Goal: Task Accomplishment & Management: Manage account settings

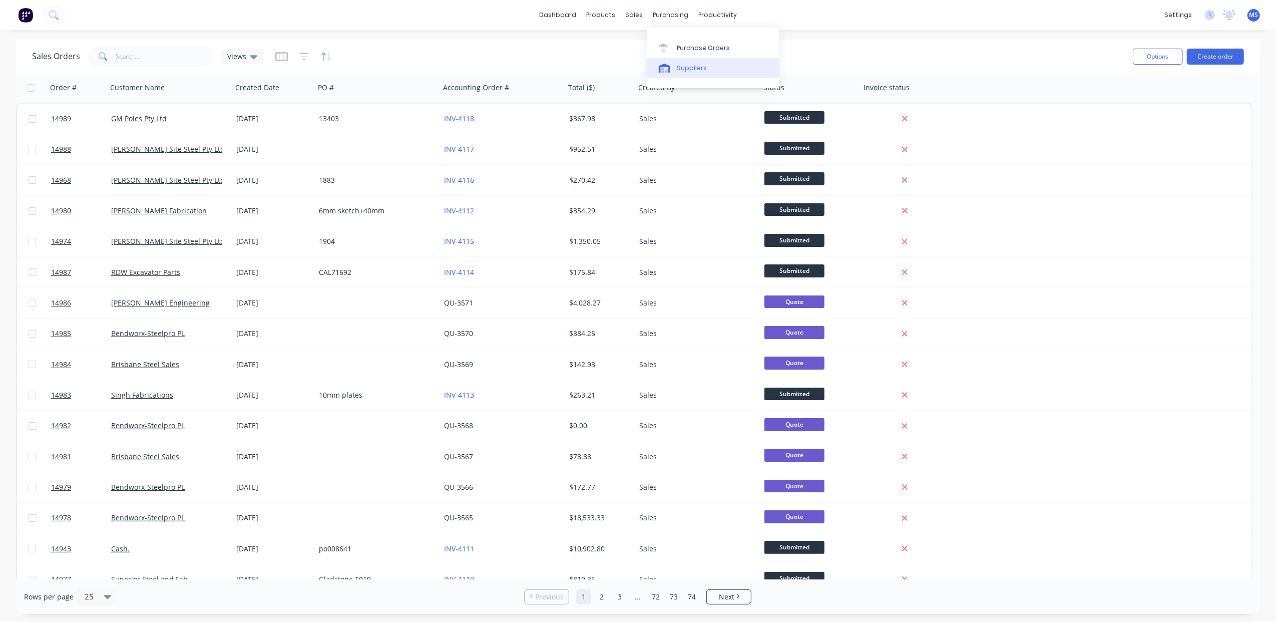
click at [693, 65] on div "Suppliers" at bounding box center [692, 68] width 30 height 9
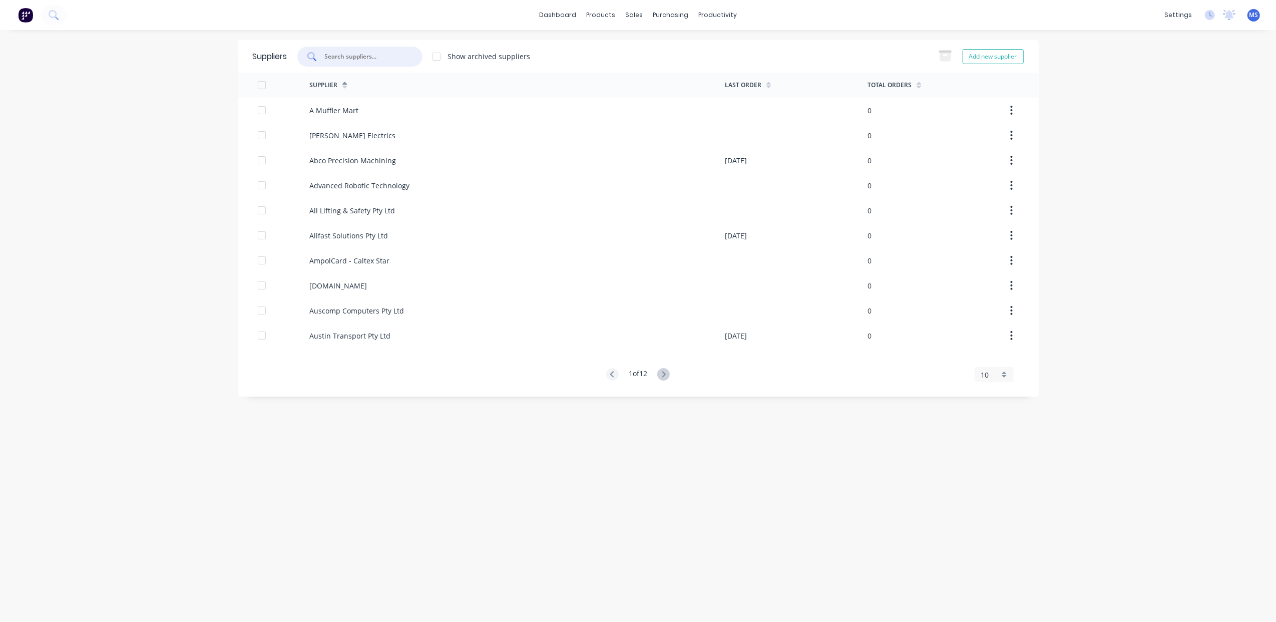
click at [367, 55] on input "text" at bounding box center [365, 57] width 83 height 10
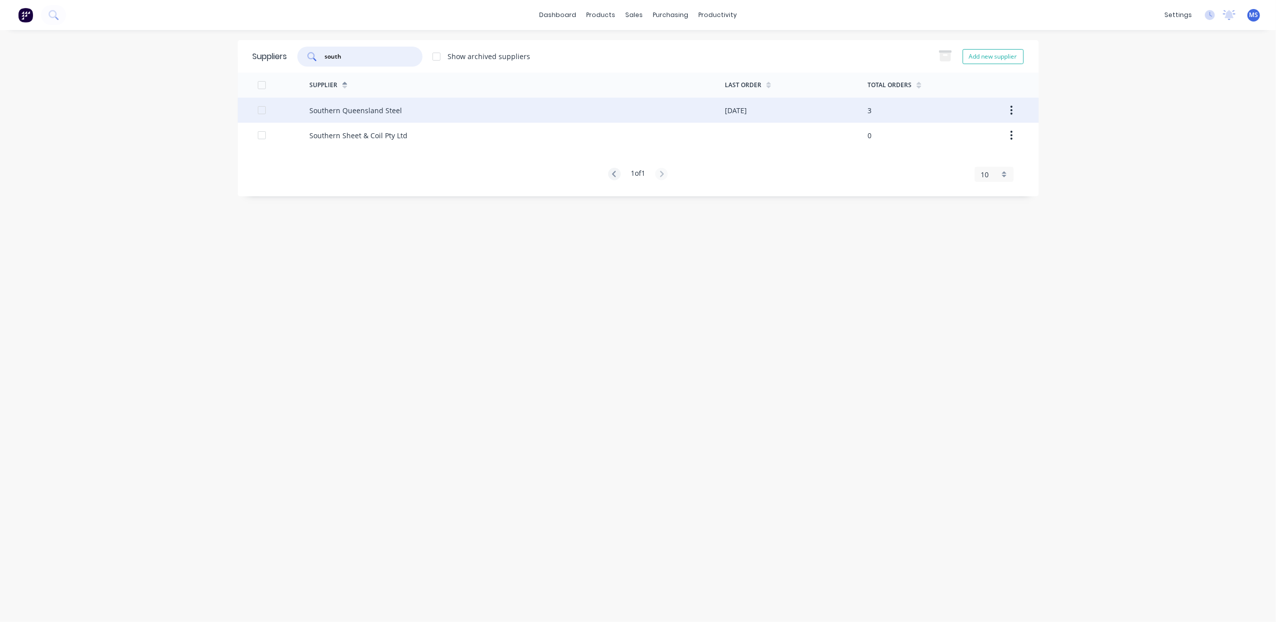
type input "south"
click at [363, 107] on div "Southern Queensland Steel" at bounding box center [355, 110] width 93 height 11
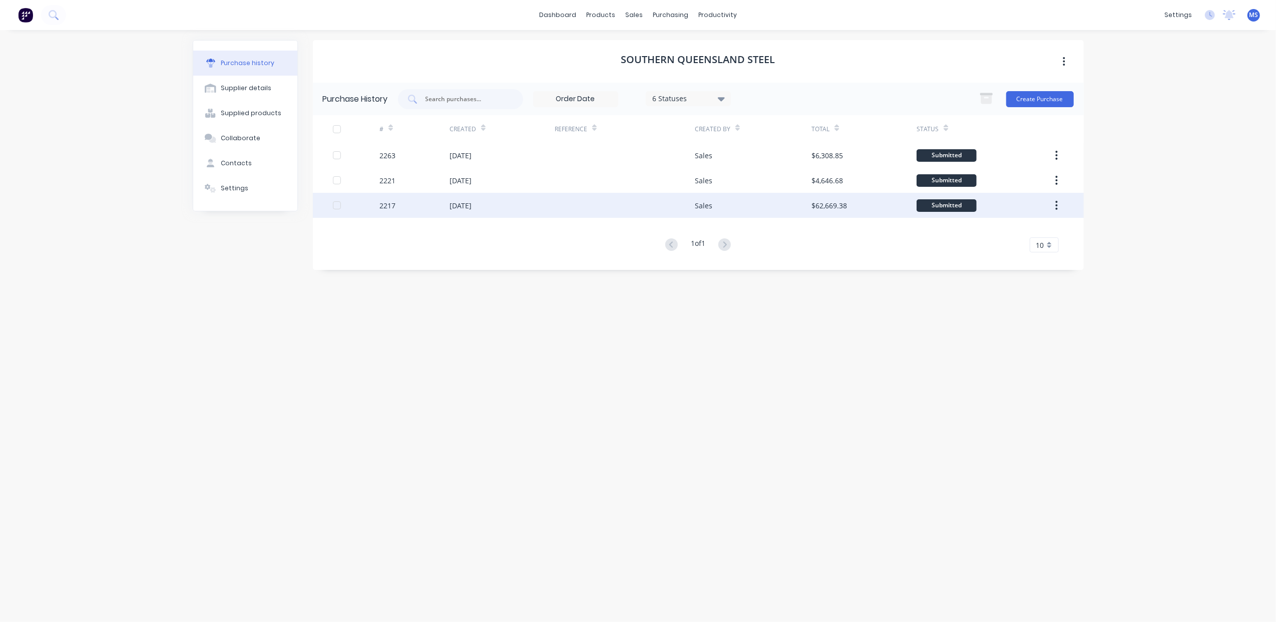
click at [500, 211] on div "[DATE]" at bounding box center [502, 205] width 105 height 25
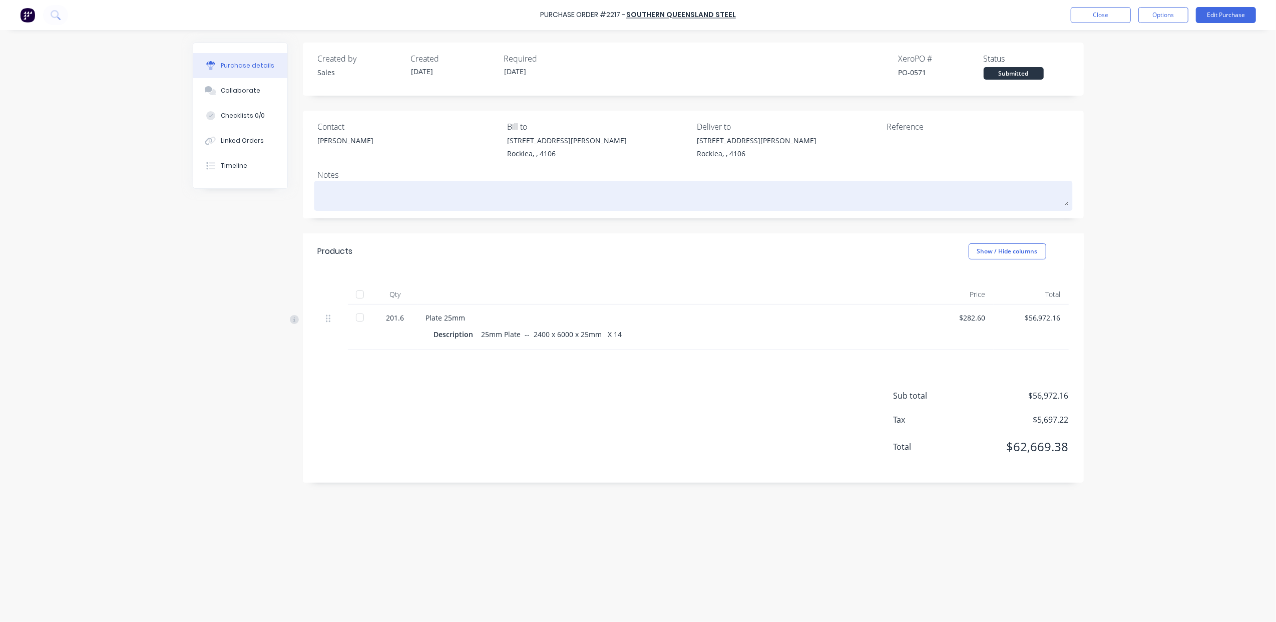
click at [449, 187] on textarea at bounding box center [693, 194] width 751 height 23
type textarea "x"
type textarea "5"
type textarea "x"
type textarea "57"
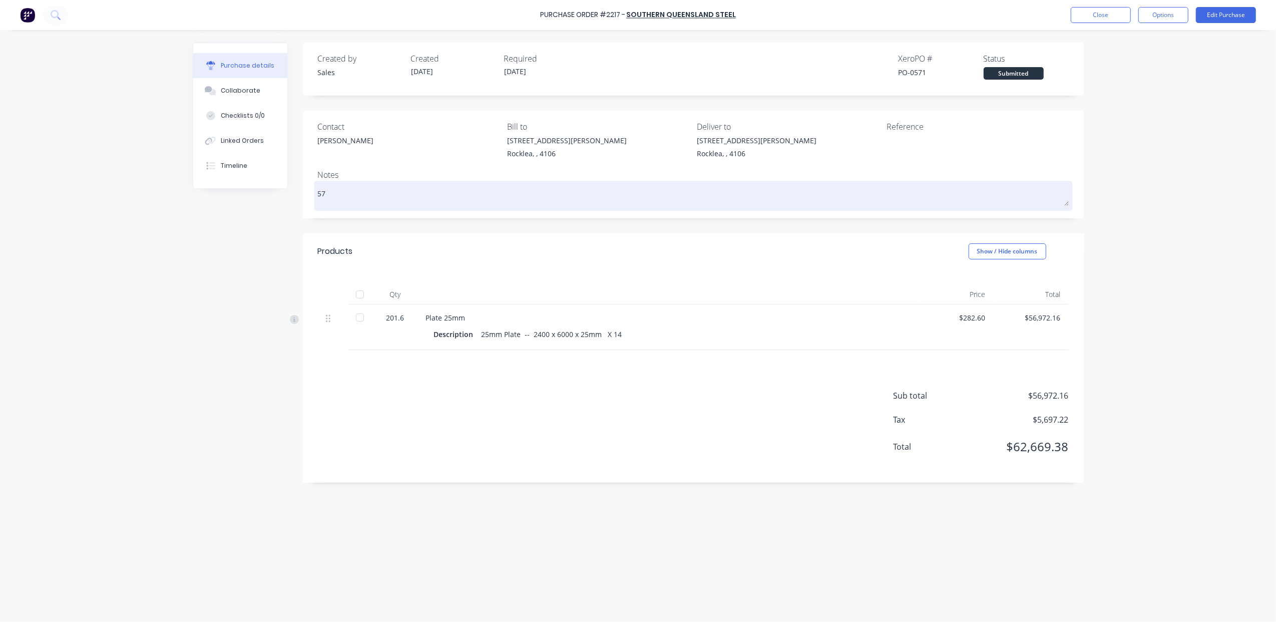
type textarea "x"
type textarea "573"
type textarea "x"
type textarea "5736"
type textarea "x"
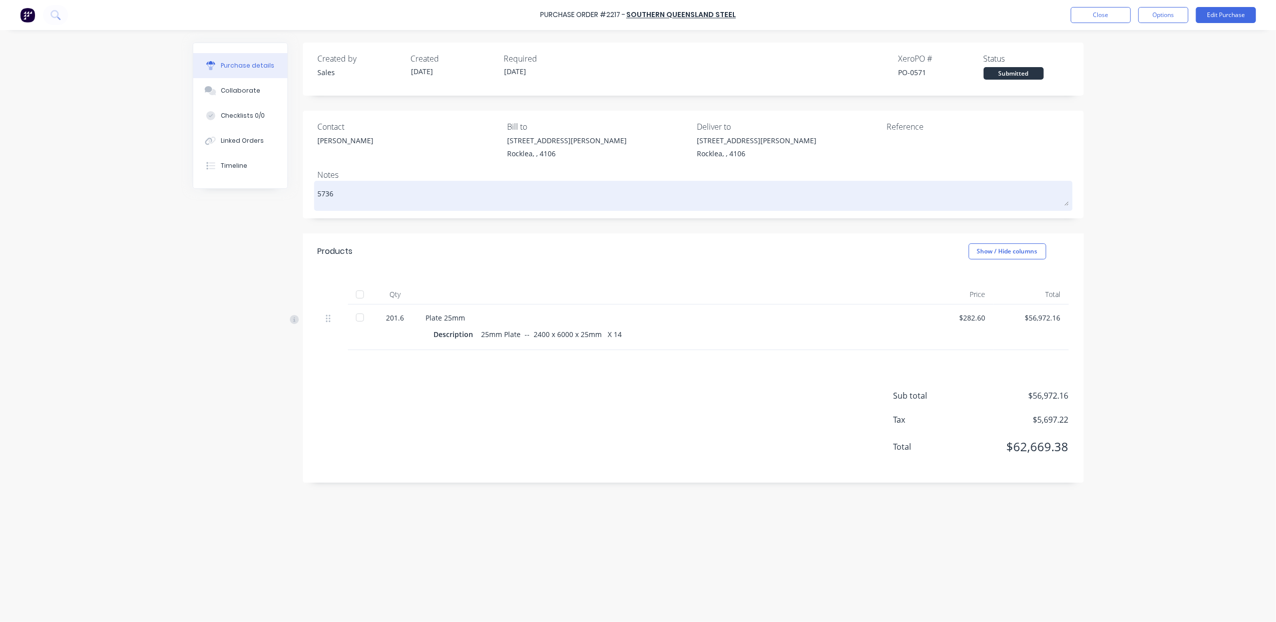
type textarea "57367"
type textarea "x"
type textarea "57367."
type textarea "x"
type textarea "57367.8"
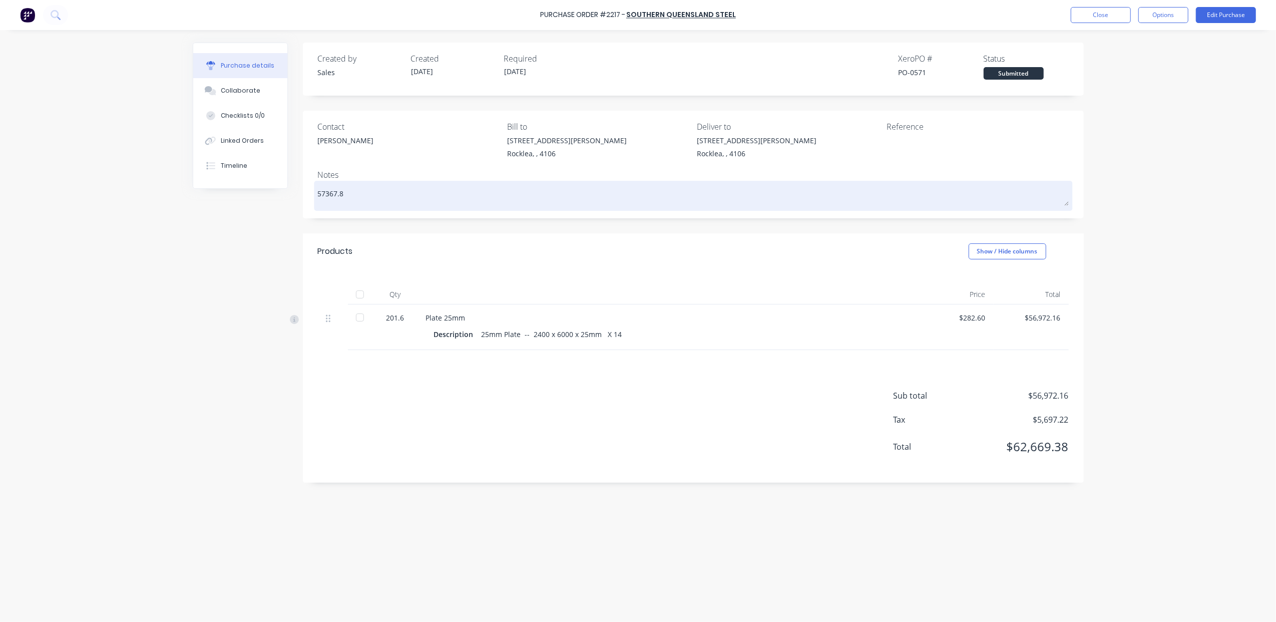
type textarea "x"
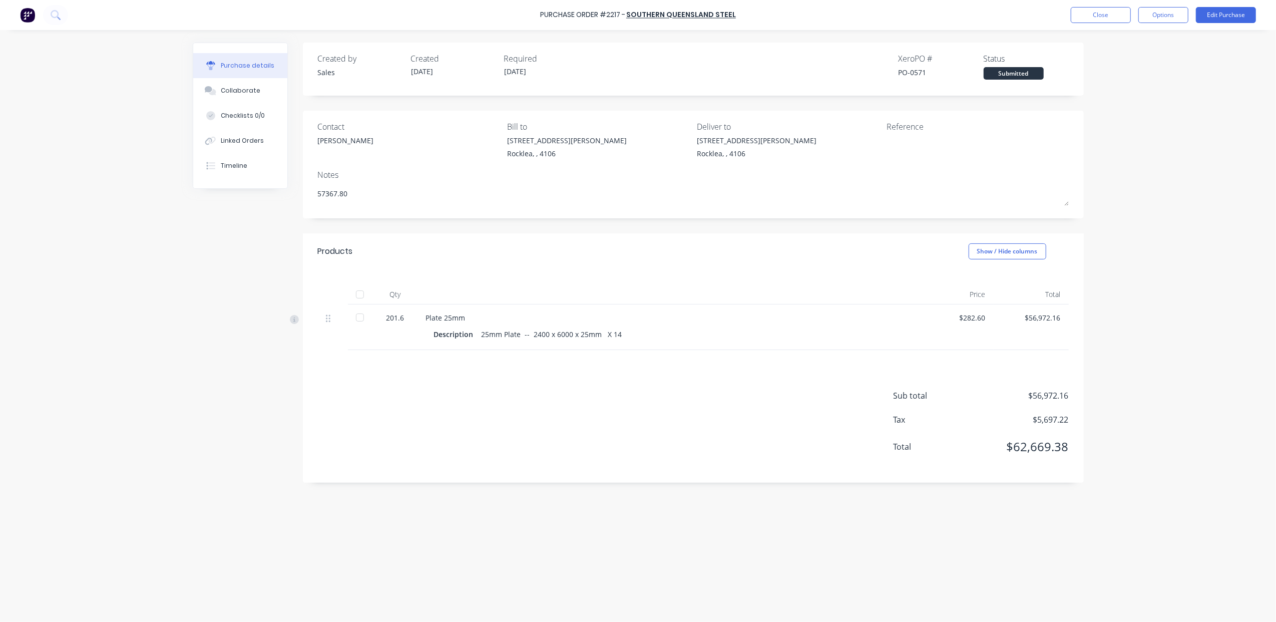
type textarea "57367.80"
type textarea "x"
type textarea "57367.80"
click at [713, 222] on div "Created by Sales Created [DATE] Required [DATE] Xero PO # PO-0571 Status Submit…" at bounding box center [693, 263] width 781 height 440
click at [1212, 13] on button "Edit Purchase" at bounding box center [1226, 15] width 60 height 16
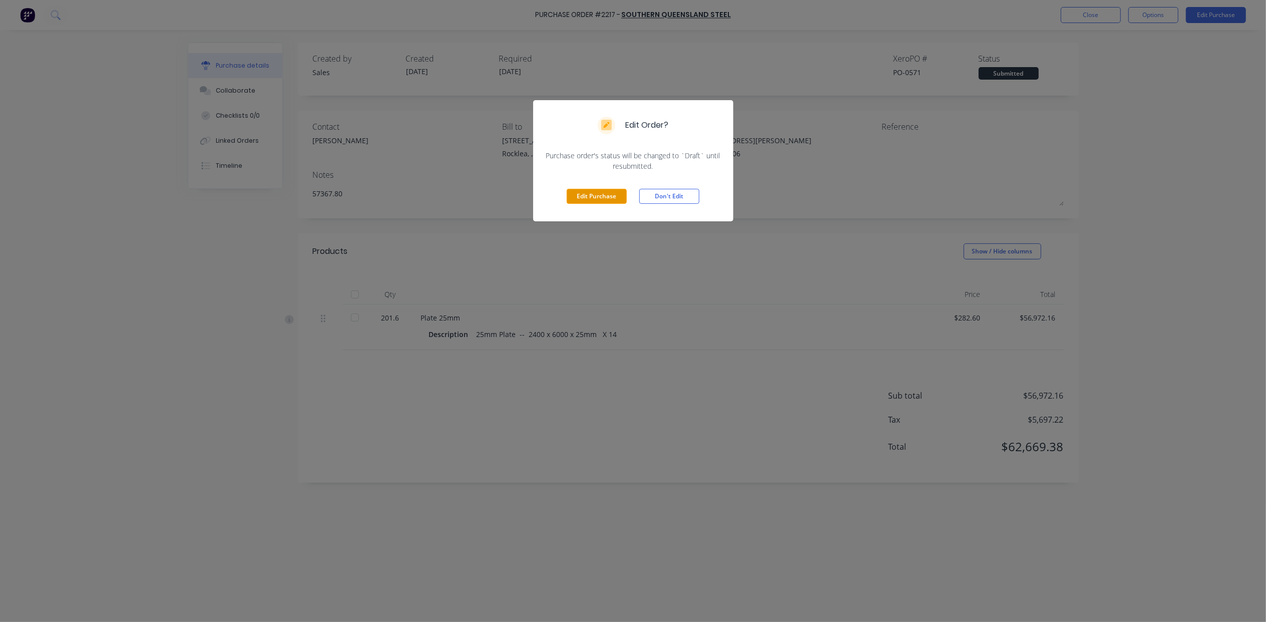
click at [617, 195] on button "Edit Purchase" at bounding box center [597, 196] width 60 height 15
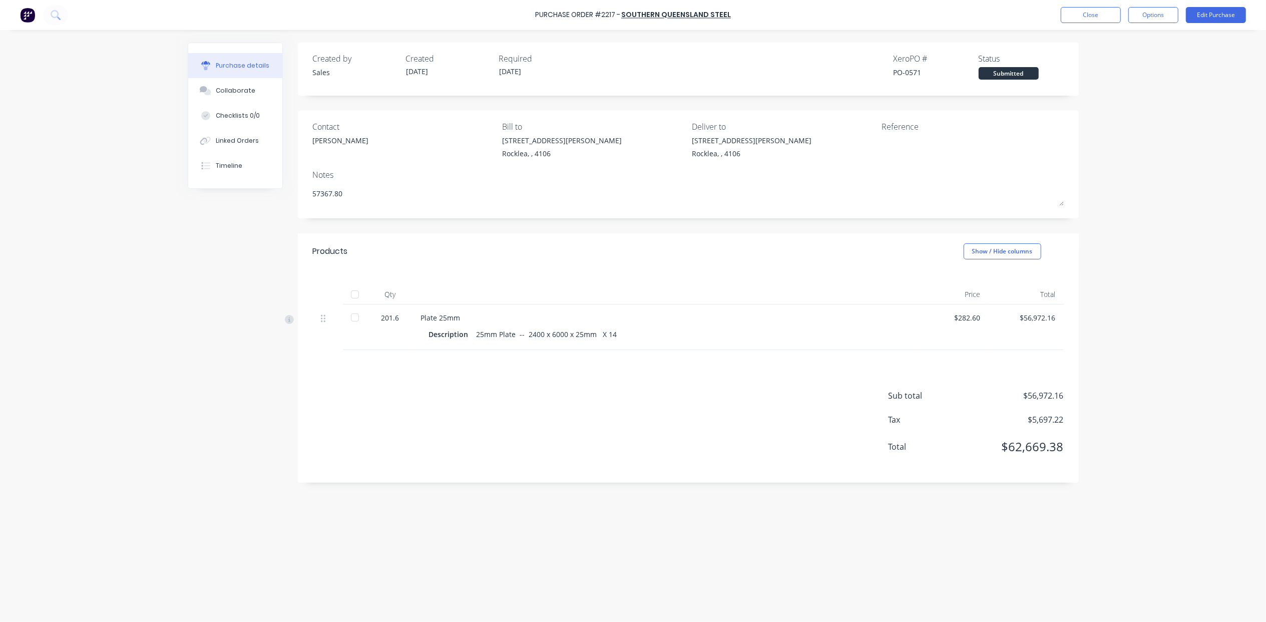
type textarea "x"
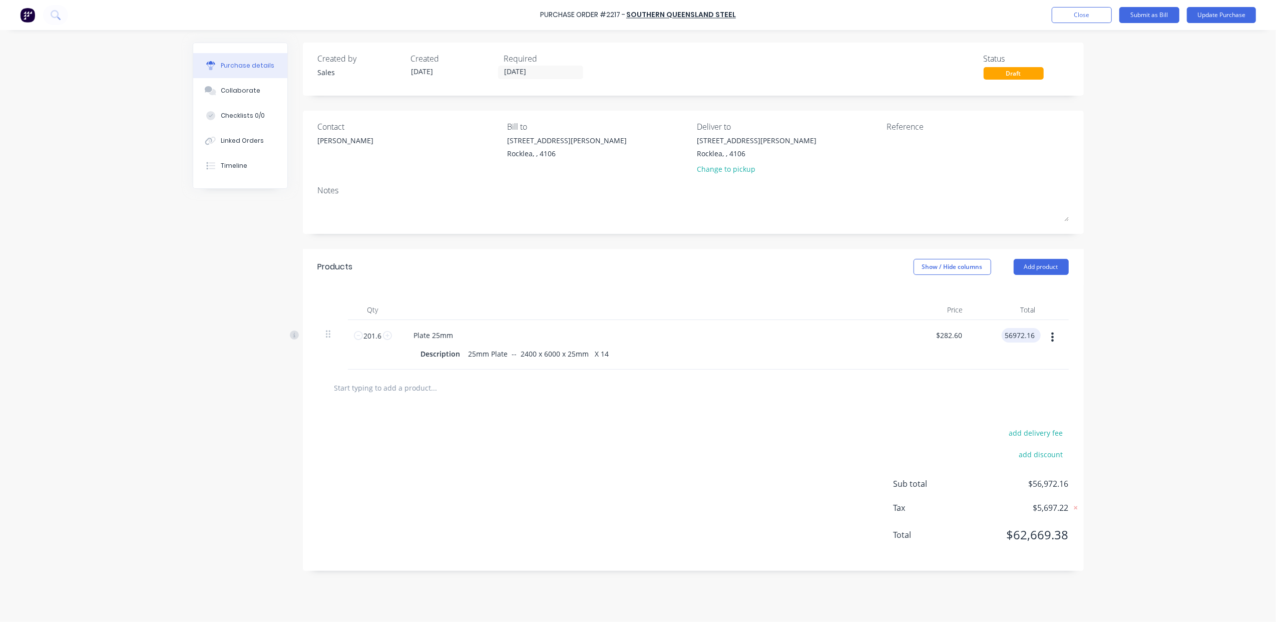
click at [1031, 337] on input "56972.16" at bounding box center [1019, 335] width 35 height 15
click at [1035, 338] on input "56972.16" at bounding box center [1019, 335] width 35 height 15
click at [1036, 336] on div "$56,972.16 56972.16" at bounding box center [1021, 335] width 39 height 15
drag, startPoint x: 1035, startPoint y: 336, endPoint x: 983, endPoint y: 345, distance: 52.8
click at [983, 345] on div "56972.16 56972.16" at bounding box center [1007, 345] width 73 height 50
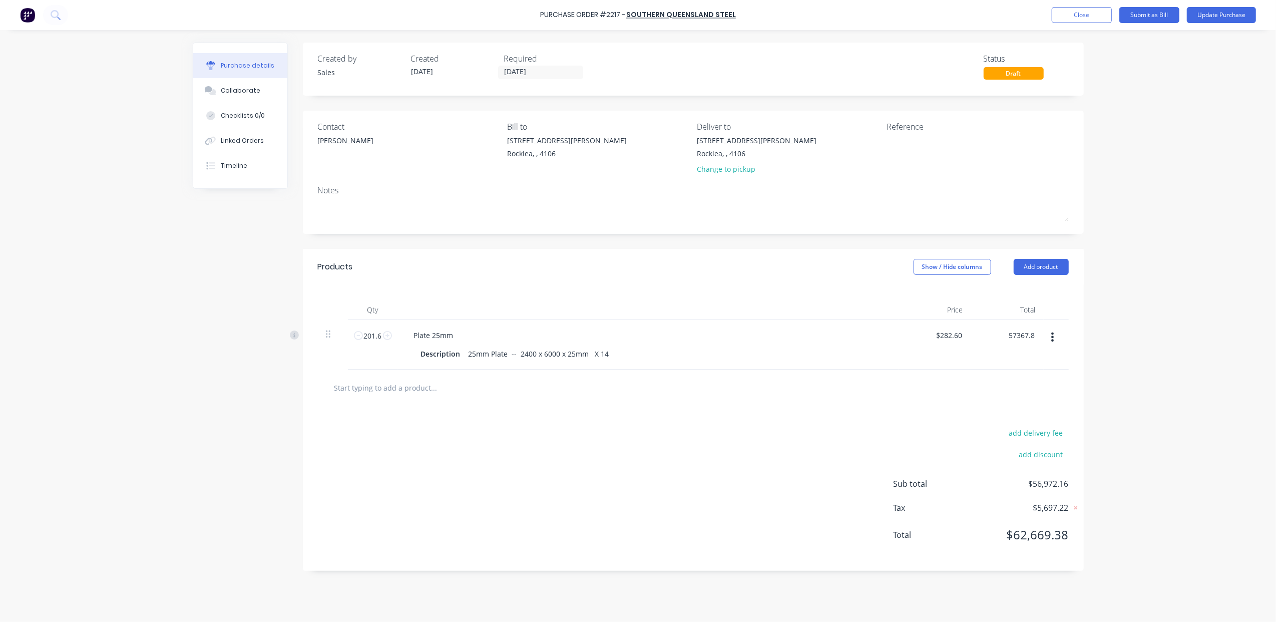
type input "57367.8"
type input "$284.5625"
type input "$57,367.80"
click at [1206, 15] on button "Update Purchase" at bounding box center [1221, 15] width 69 height 16
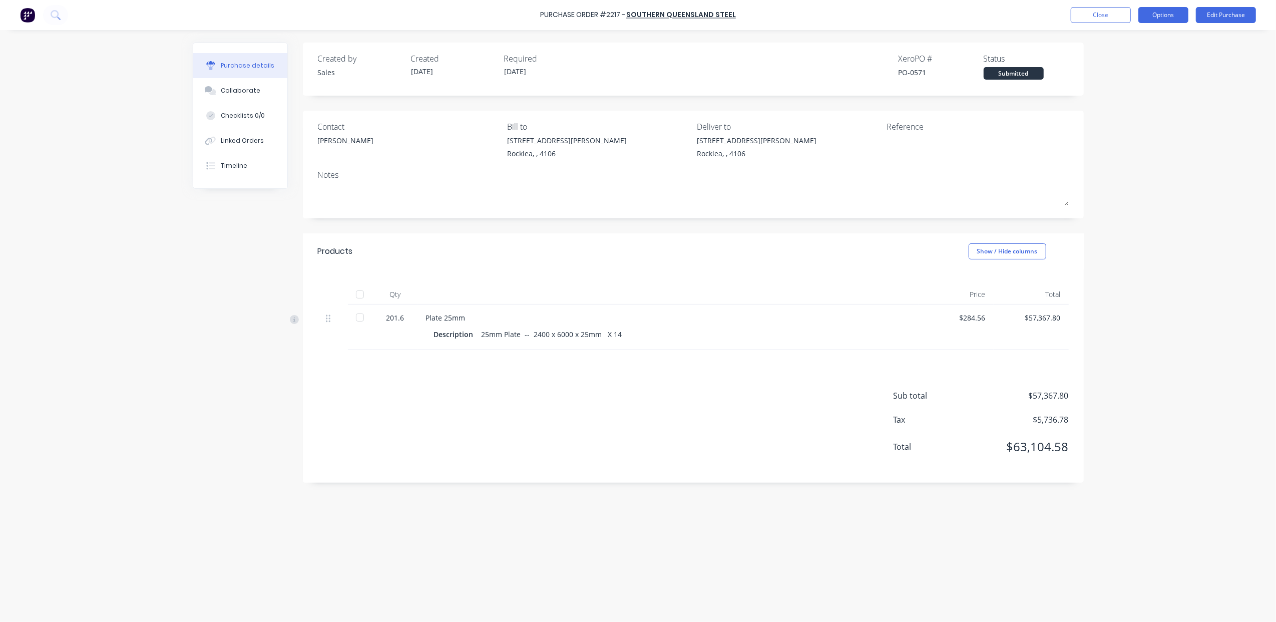
click at [1155, 13] on button "Options" at bounding box center [1164, 15] width 50 height 16
click at [1160, 55] on div "Convert to Bill" at bounding box center [1141, 61] width 77 height 15
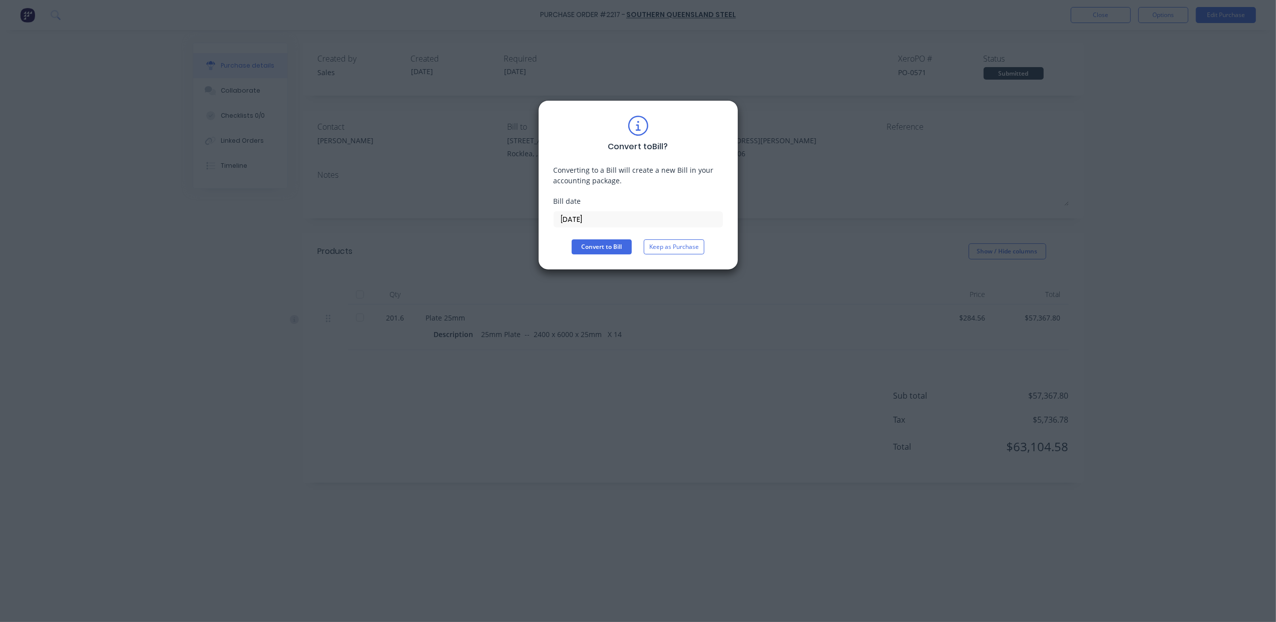
click at [594, 218] on input "[DATE]" at bounding box center [638, 219] width 168 height 15
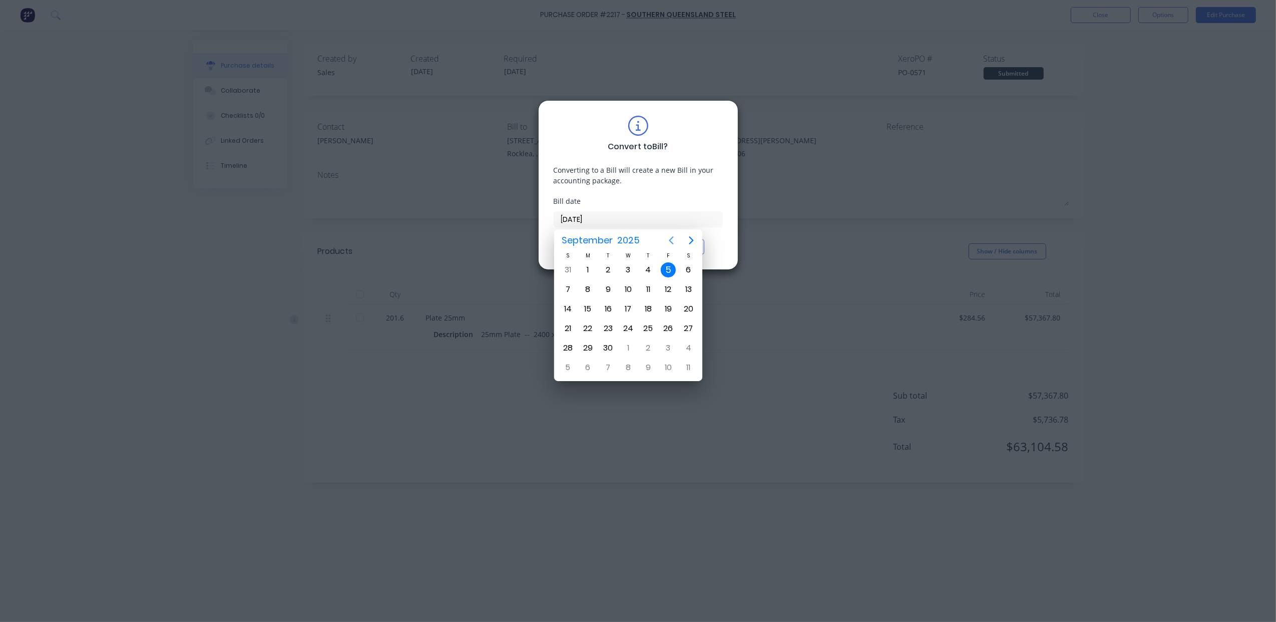
click at [671, 241] on icon "Previous page" at bounding box center [671, 240] width 5 height 8
click at [670, 241] on icon "Previous page" at bounding box center [671, 240] width 5 height 8
click at [664, 292] on div "11" at bounding box center [668, 289] width 15 height 15
type input "[DATE]"
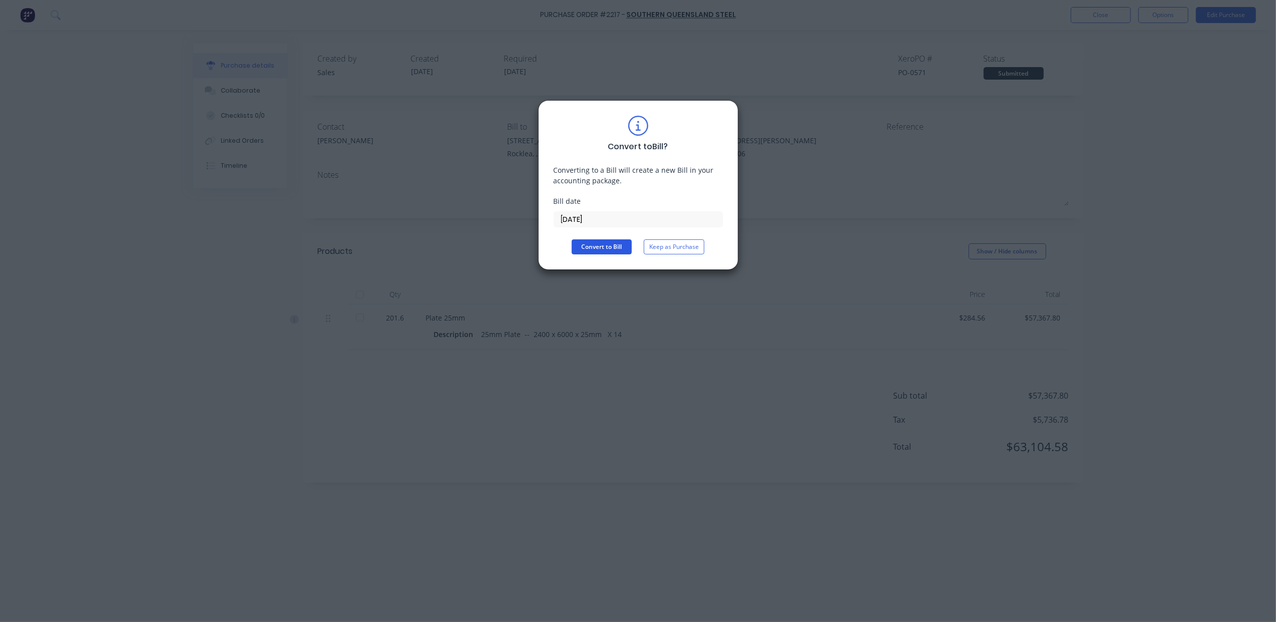
click at [615, 249] on button "Convert to Bill" at bounding box center [602, 246] width 60 height 15
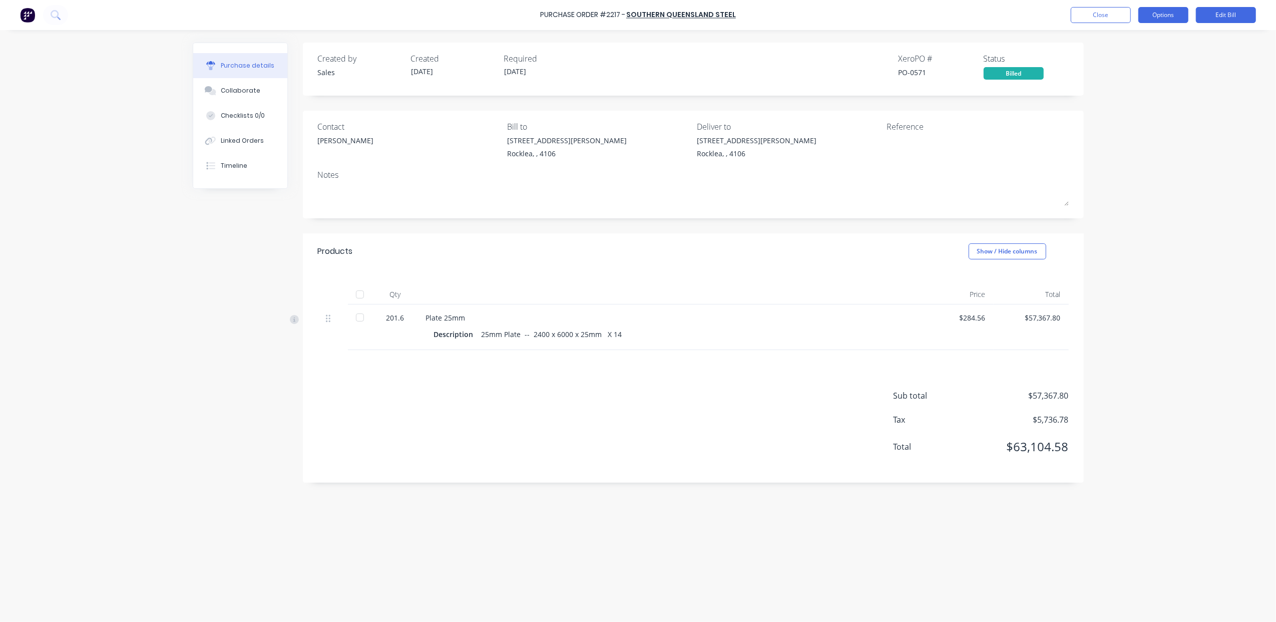
click at [1168, 19] on button "Options" at bounding box center [1164, 15] width 50 height 16
click at [1134, 142] on div "Archive" at bounding box center [1141, 146] width 77 height 15
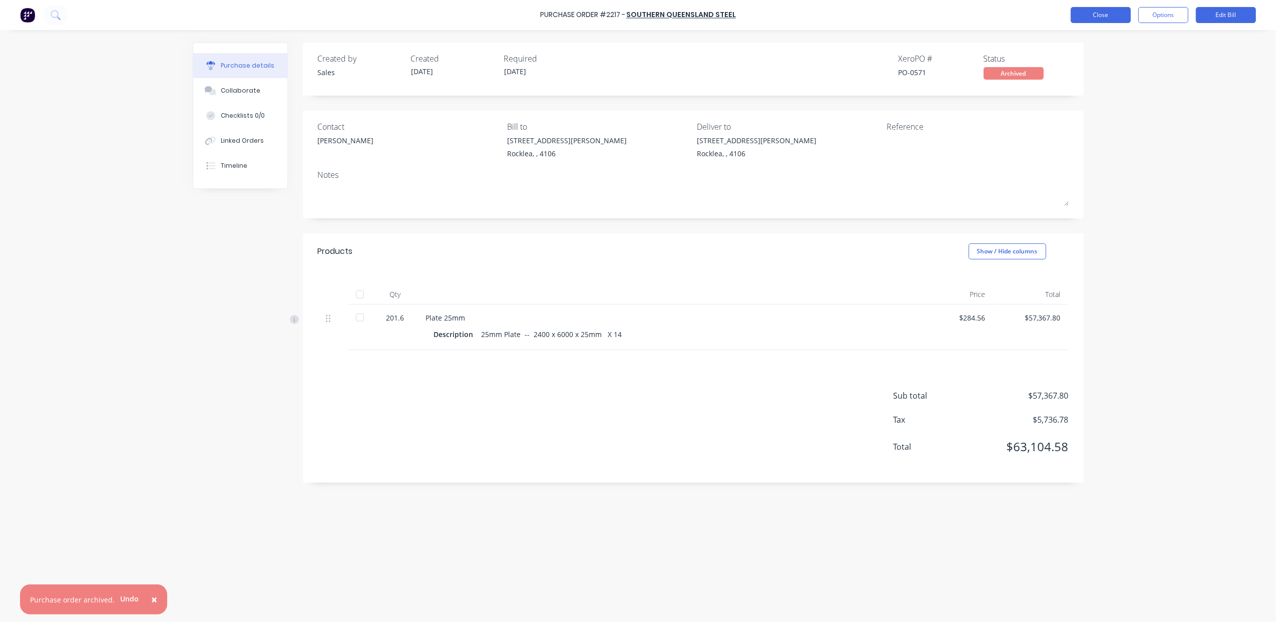
click at [1118, 19] on button "Close" at bounding box center [1101, 15] width 60 height 16
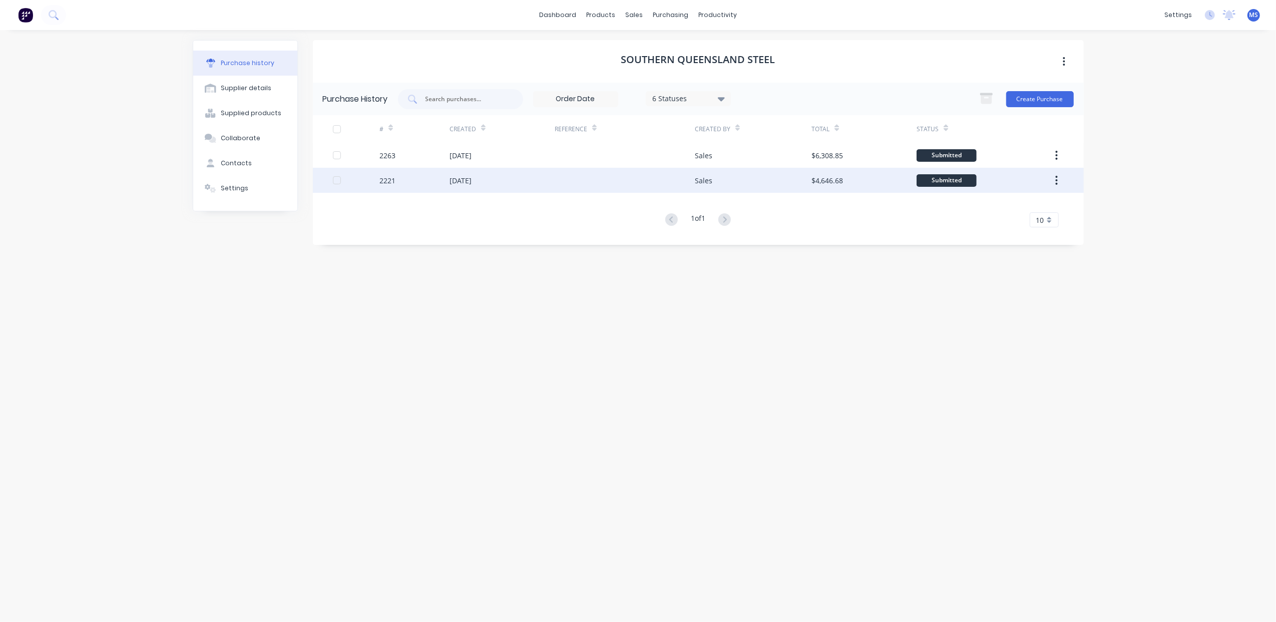
click at [564, 185] on div at bounding box center [625, 180] width 140 height 25
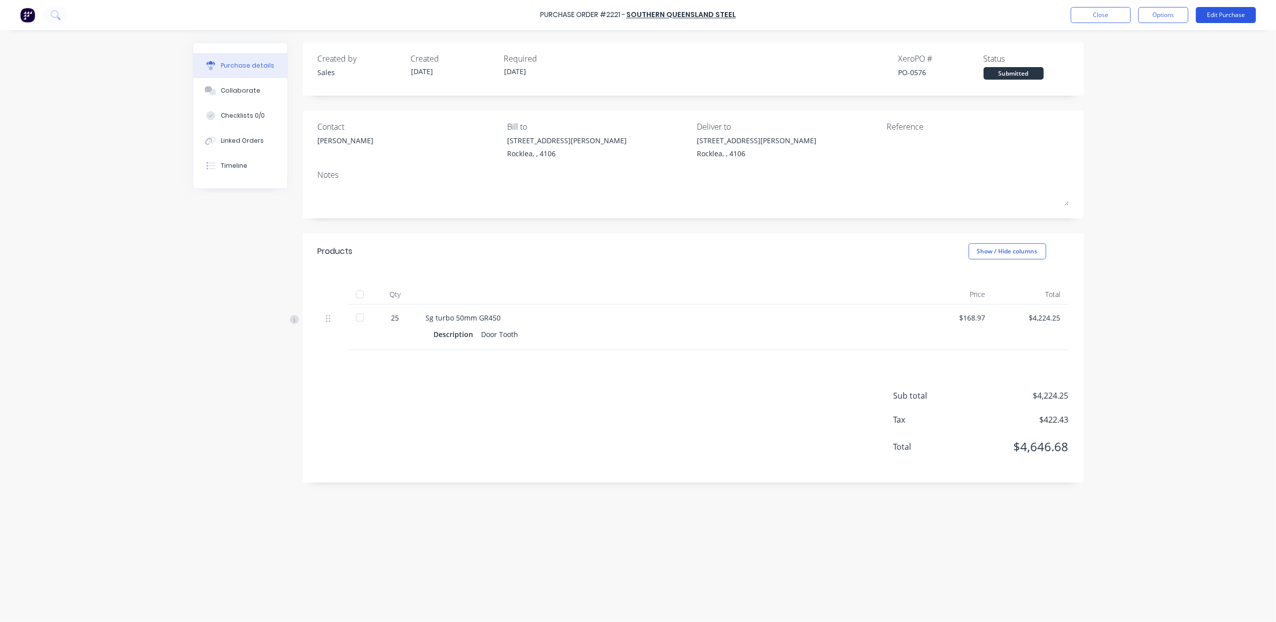
click at [1234, 19] on button "Edit Purchase" at bounding box center [1226, 15] width 60 height 16
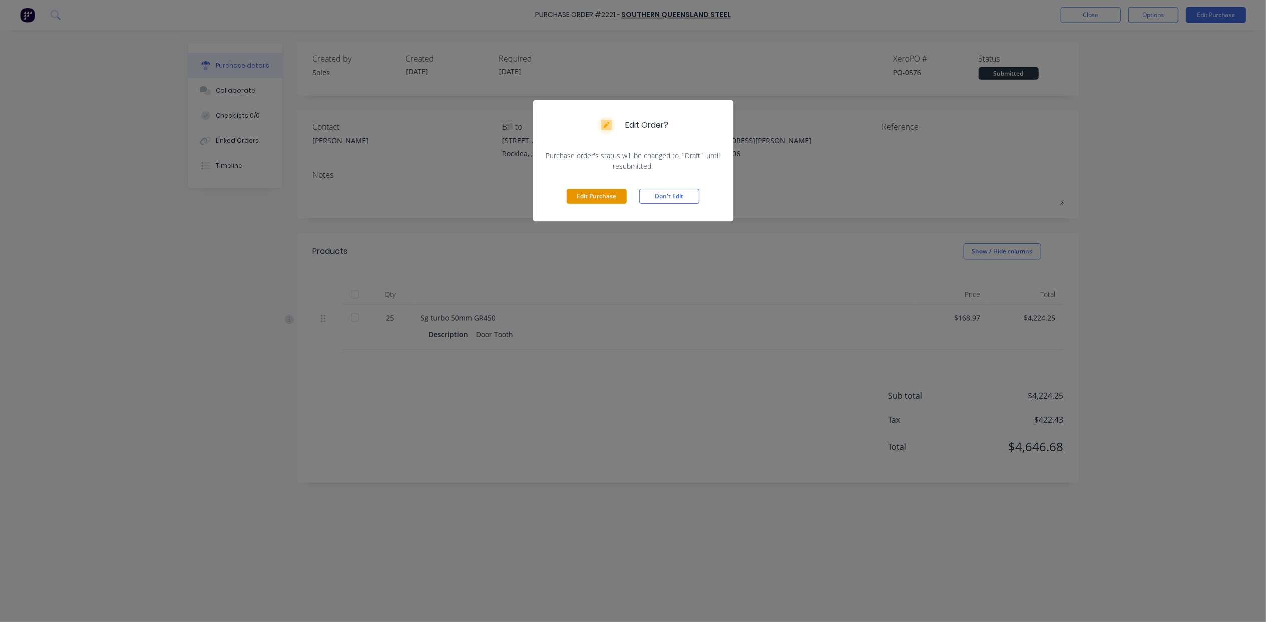
click at [589, 196] on button "Edit Purchase" at bounding box center [597, 196] width 60 height 15
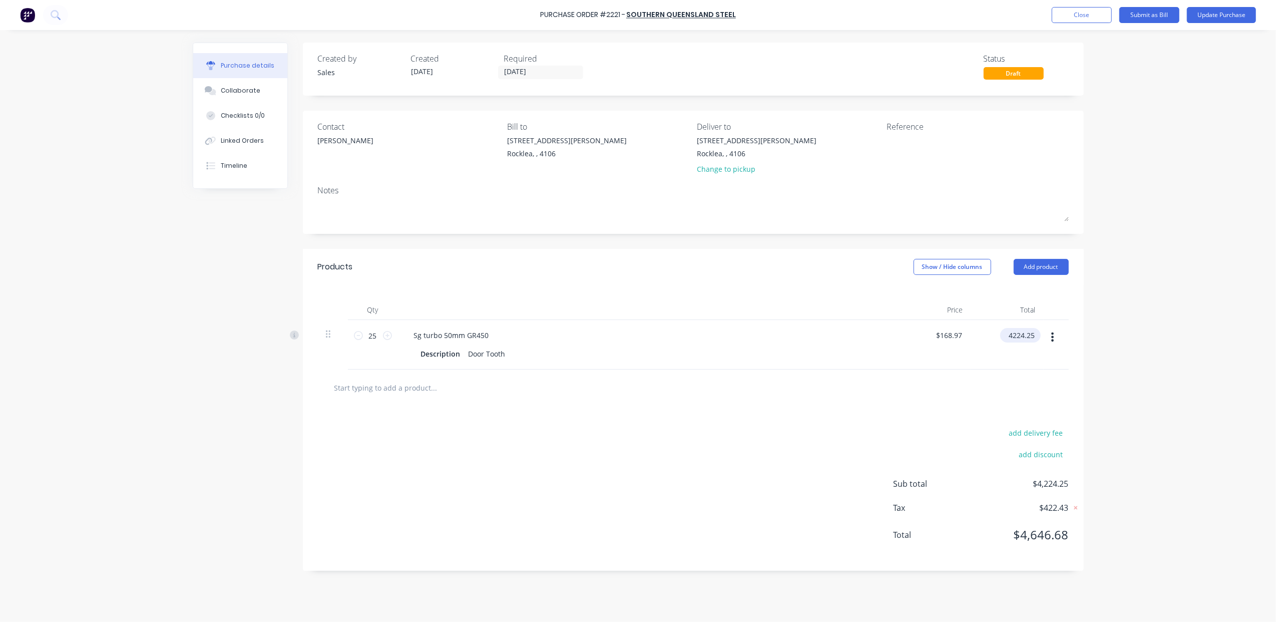
click at [1033, 338] on input "4224.25" at bounding box center [1018, 335] width 37 height 15
drag, startPoint x: 1033, startPoint y: 336, endPoint x: 992, endPoint y: 342, distance: 41.5
click at [992, 342] on div "4224.25 4224.25" at bounding box center [1007, 345] width 73 height 50
click at [1053, 434] on button "add delivery fee" at bounding box center [1036, 432] width 66 height 13
click at [1034, 333] on input "4224.25" at bounding box center [1018, 335] width 37 height 15
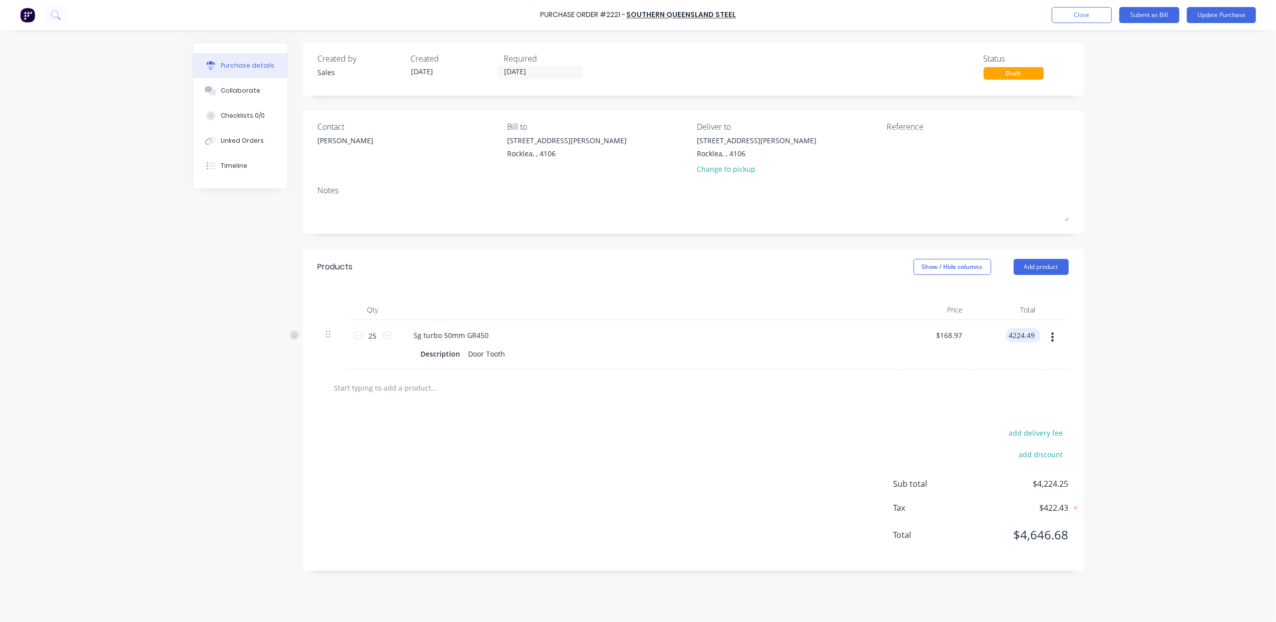
type input "4224.49"
type input "$168.9796"
type input "$4,224.49"
click at [1046, 435] on button "add delivery fee" at bounding box center [1036, 432] width 66 height 13
type input "$9.52"
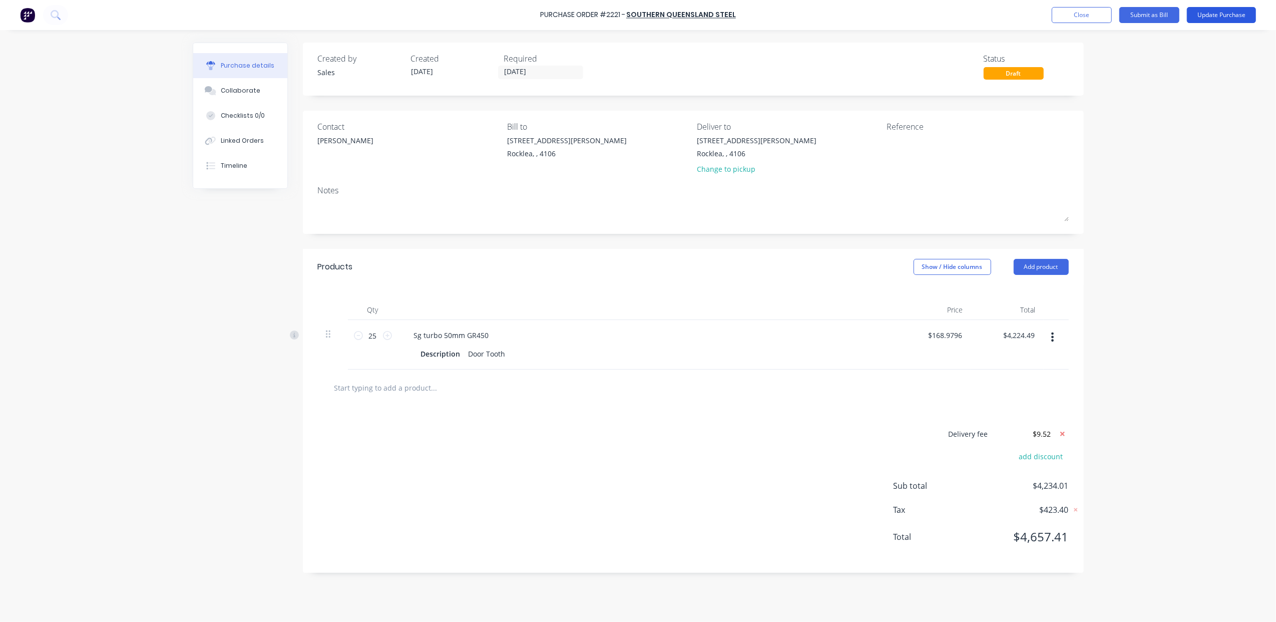
click at [1218, 17] on button "Update Purchase" at bounding box center [1221, 15] width 69 height 16
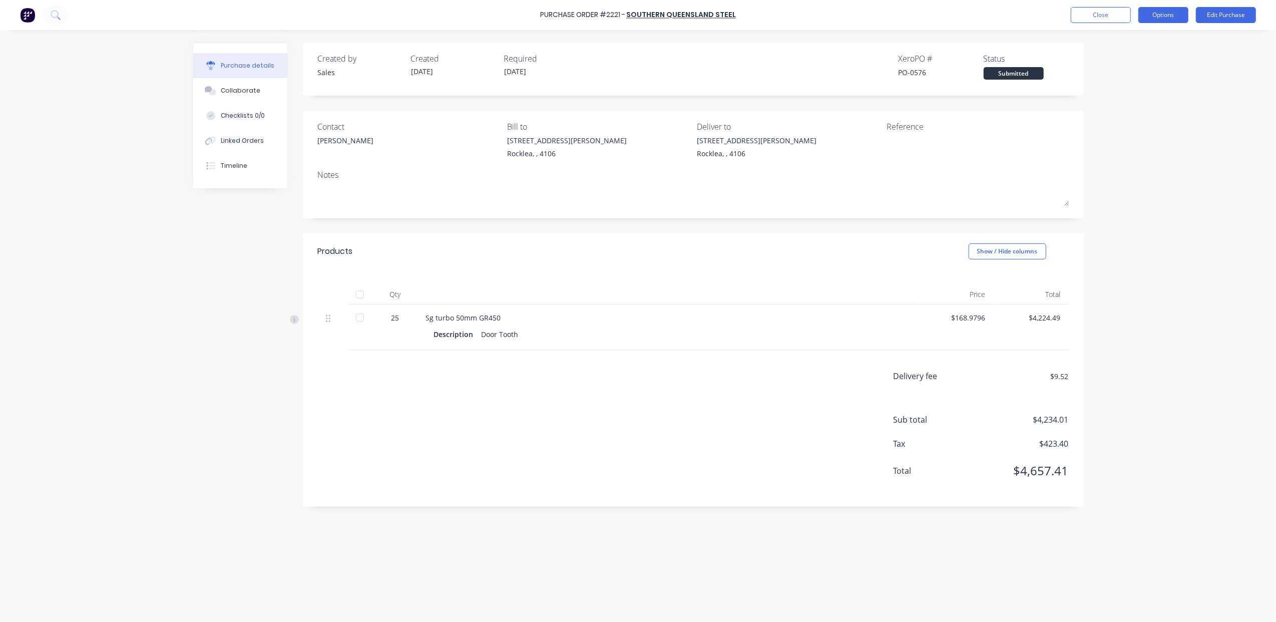
click at [1168, 18] on button "Options" at bounding box center [1164, 15] width 50 height 16
click at [1150, 62] on div "Convert to Bill" at bounding box center [1141, 61] width 77 height 15
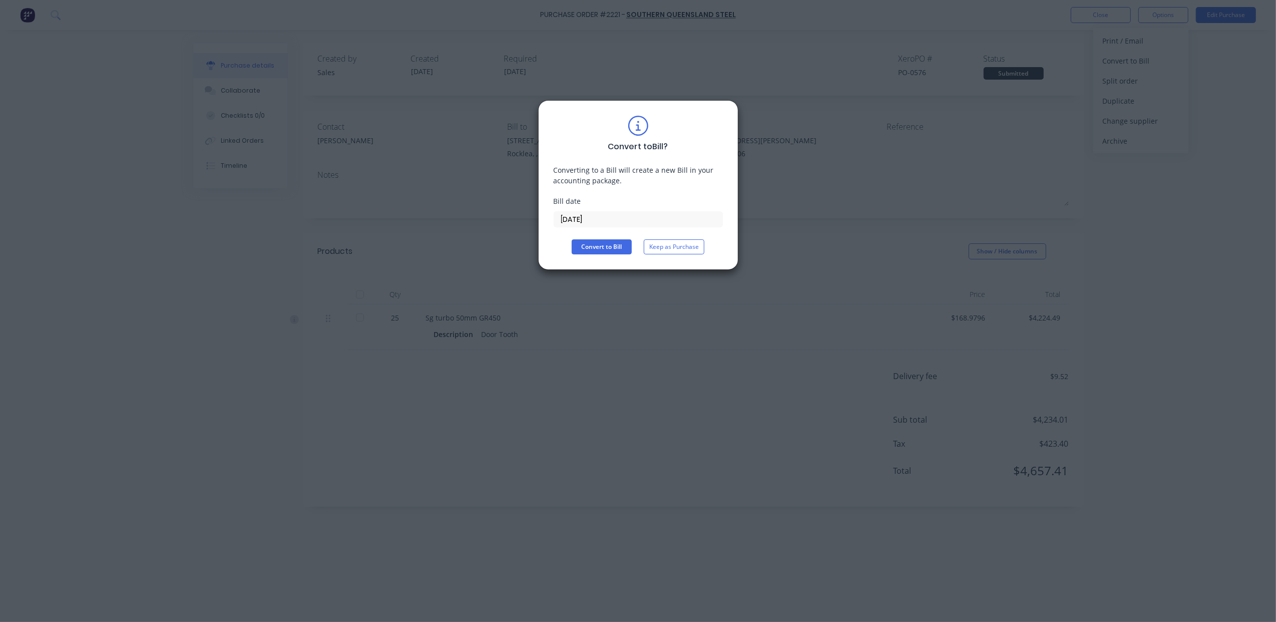
click at [611, 217] on input "[DATE]" at bounding box center [638, 219] width 168 height 15
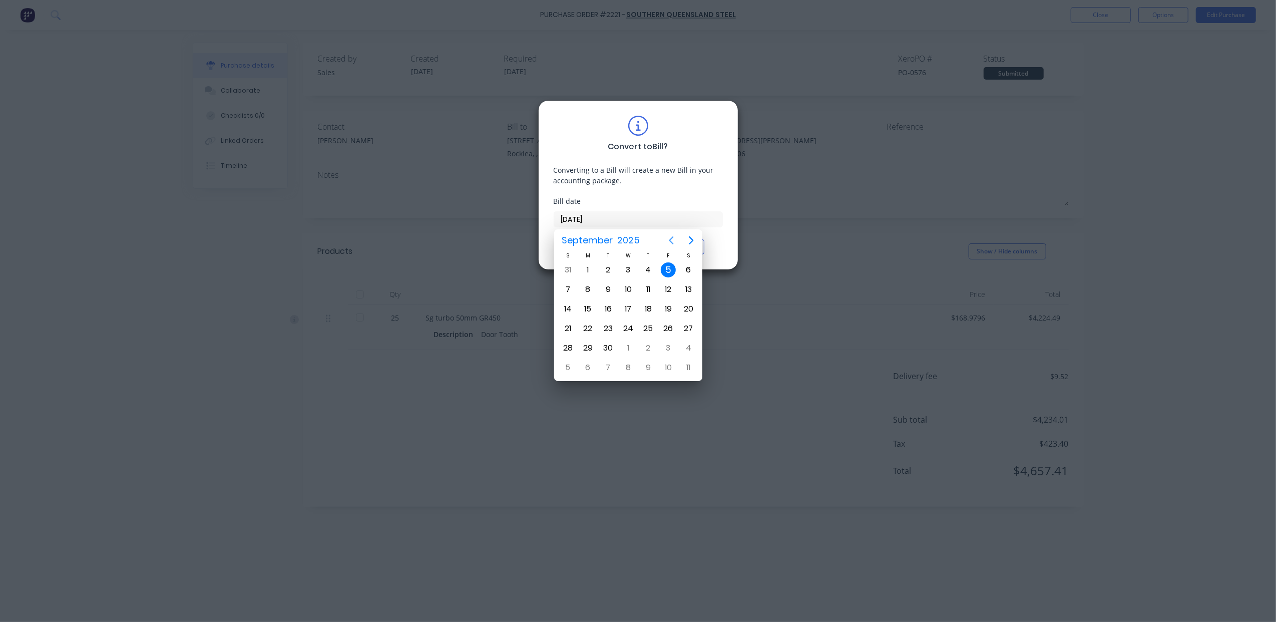
click at [669, 235] on icon "Previous page" at bounding box center [671, 240] width 12 height 12
click at [624, 330] on div "23" at bounding box center [628, 328] width 15 height 15
type input "[DATE]"
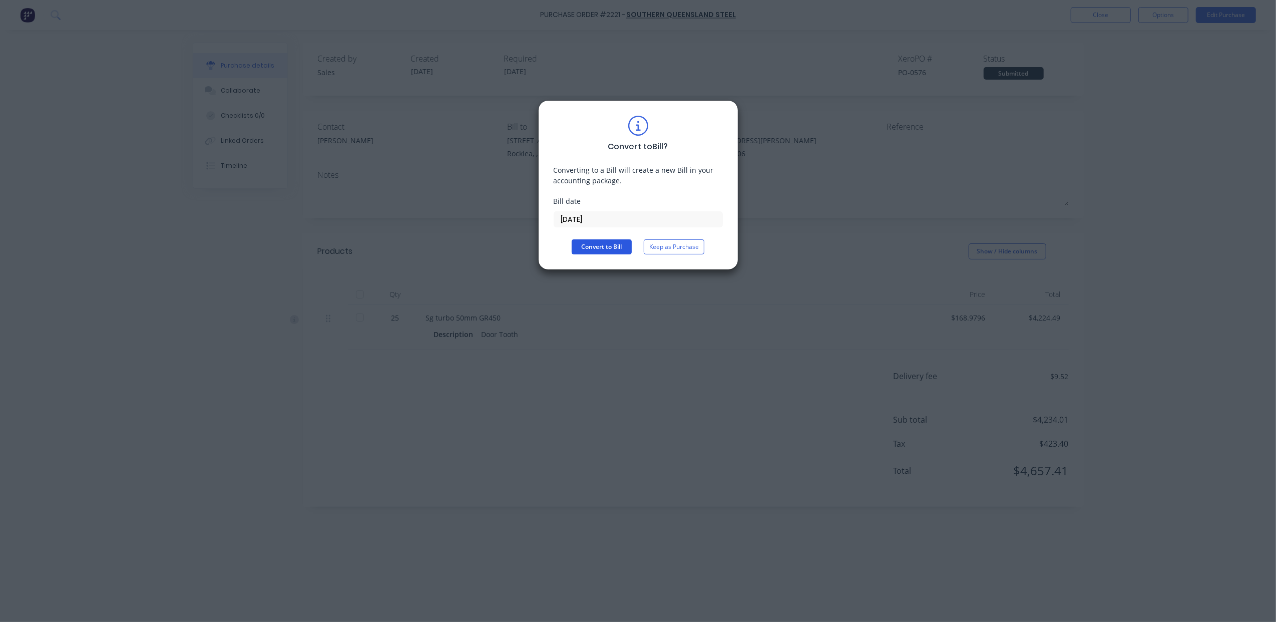
click at [615, 250] on button "Convert to Bill" at bounding box center [602, 246] width 60 height 15
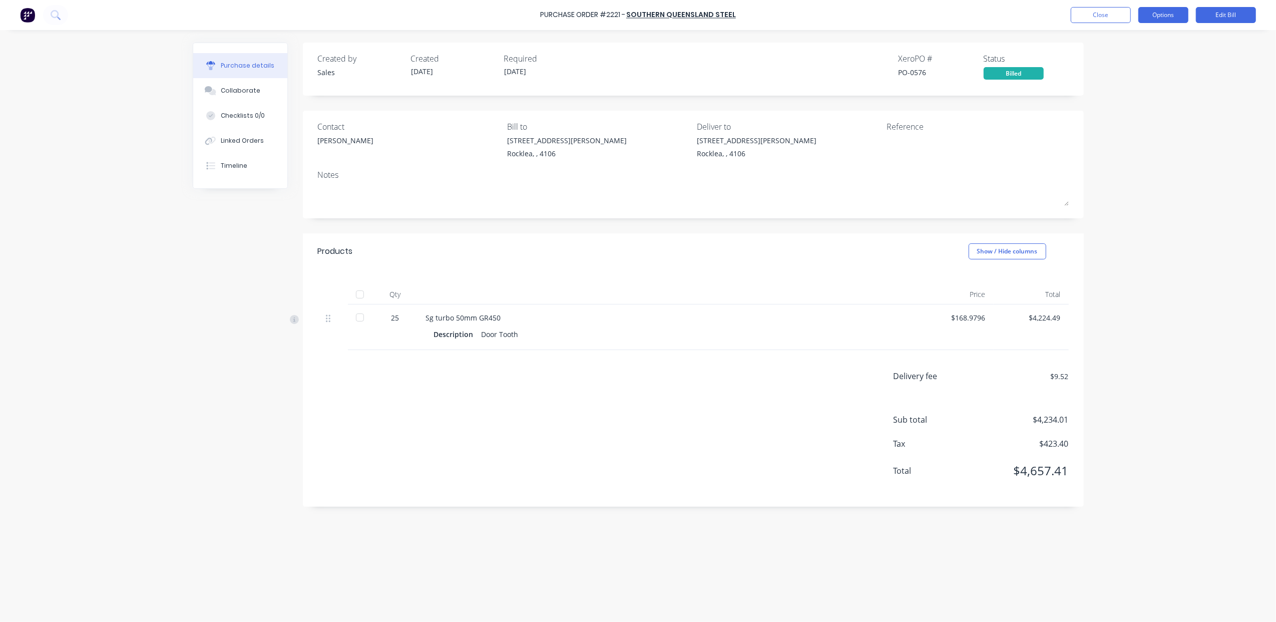
click at [1164, 15] on button "Options" at bounding box center [1164, 15] width 50 height 16
click at [1126, 144] on div "Archive" at bounding box center [1141, 146] width 77 height 15
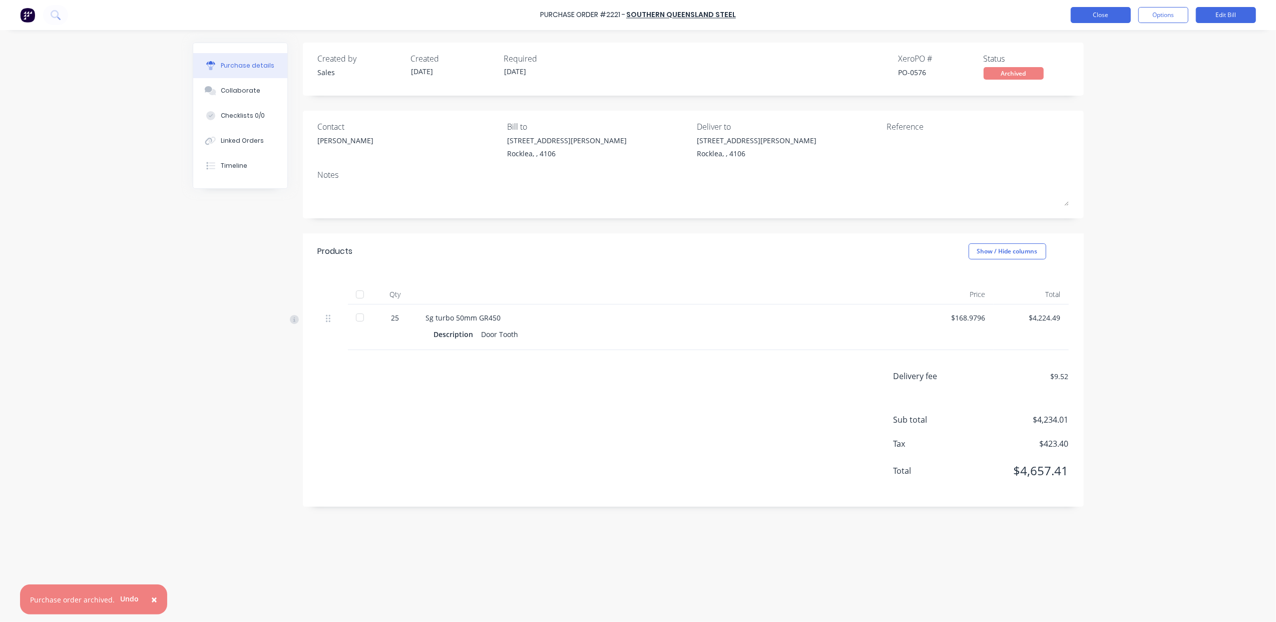
click at [1105, 13] on button "Close" at bounding box center [1101, 15] width 60 height 16
